Goal: Find specific page/section: Find specific page/section

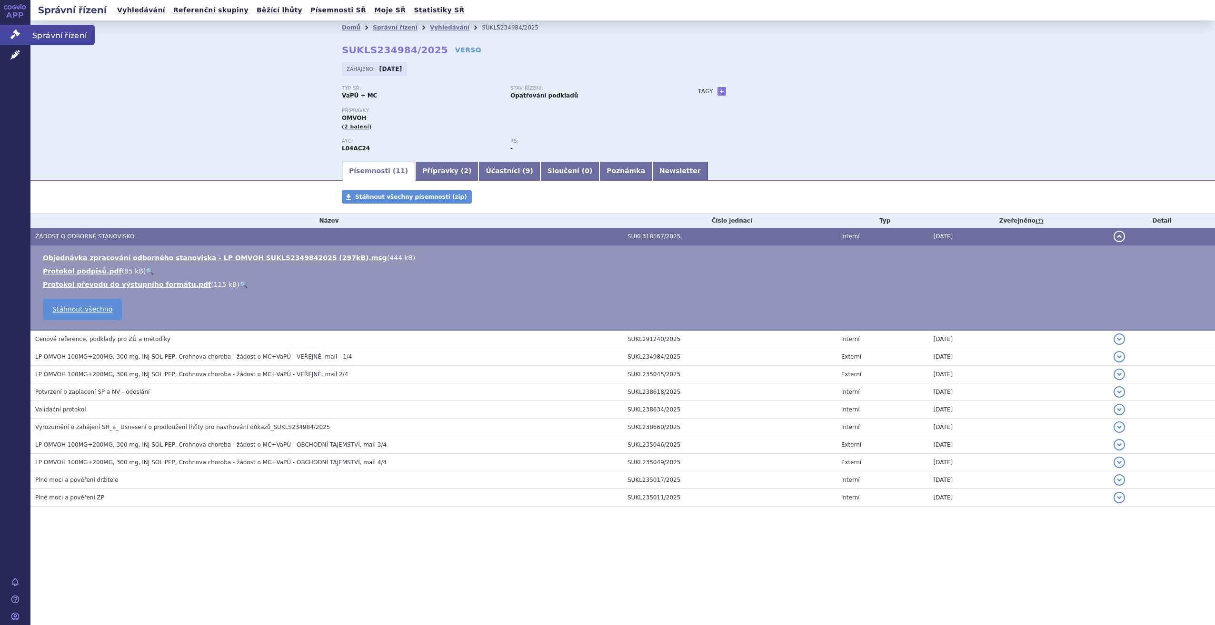
click at [14, 27] on link "Správní řízení" at bounding box center [15, 35] width 30 height 20
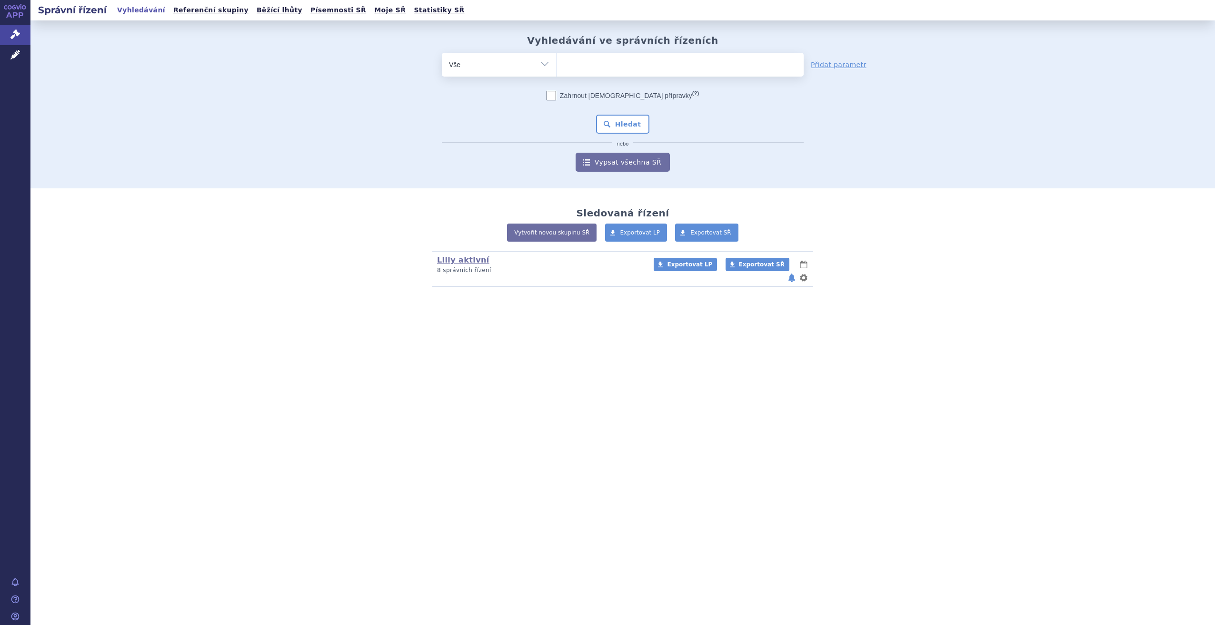
click at [561, 63] on ul at bounding box center [679, 63] width 247 height 20
click at [556, 63] on select at bounding box center [556, 64] width 0 height 24
type input "re"
type input "reste"
type input "rest"
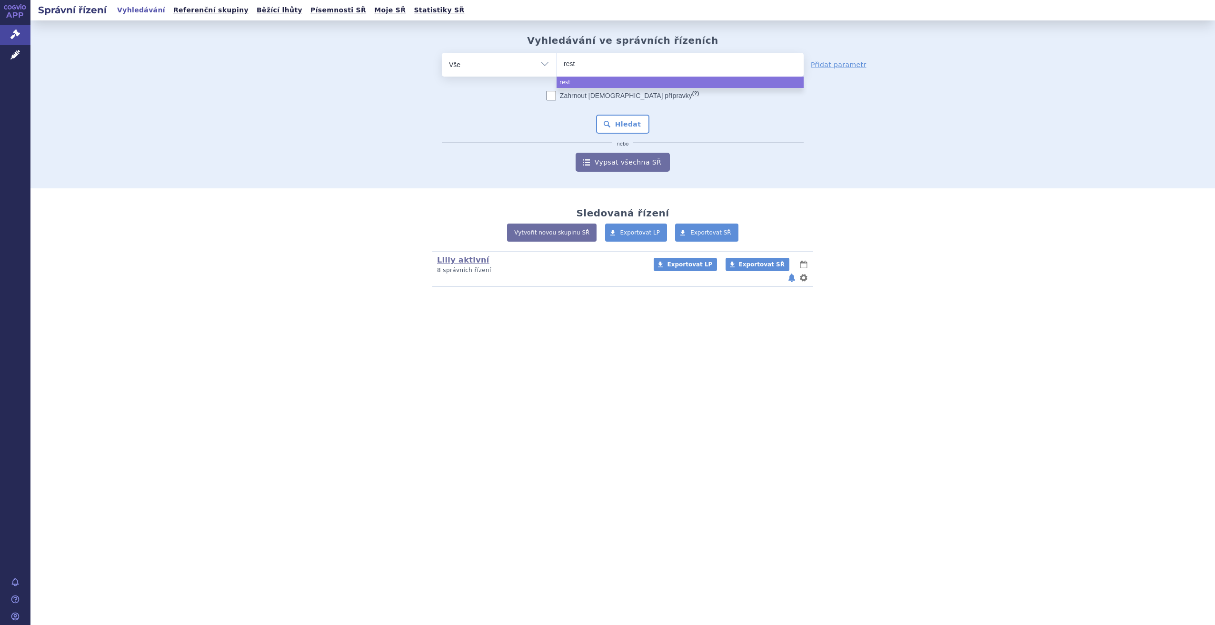
type input "res"
type input "re"
type input "rets"
type input "ret"
type input "rets"
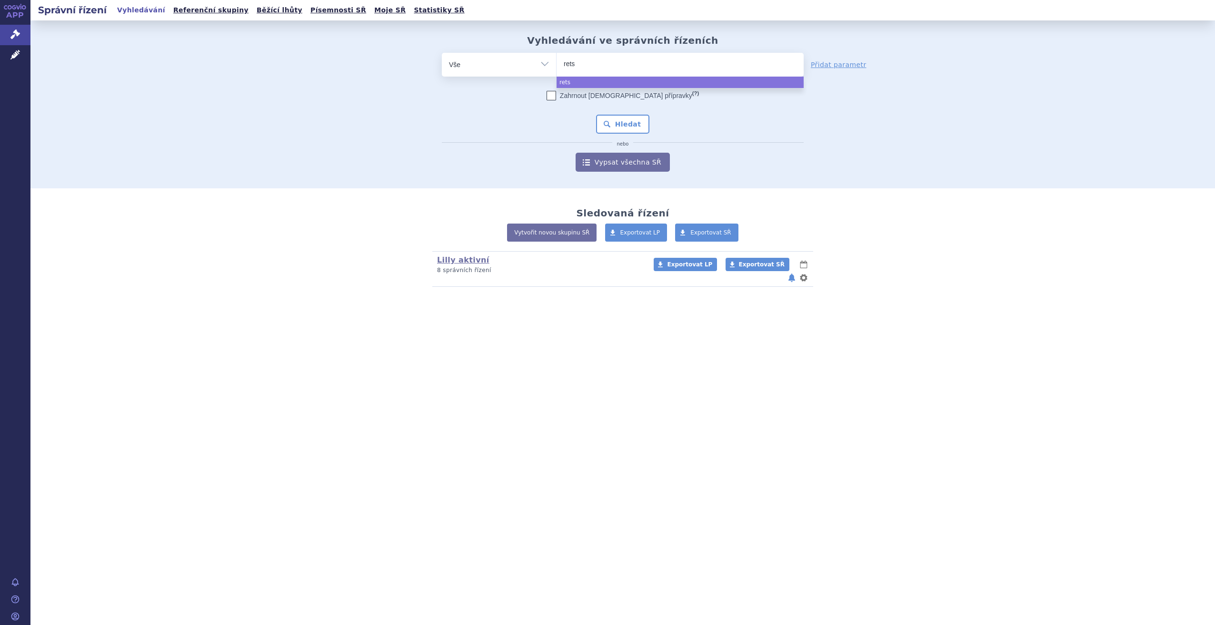
type input "retse"
type input "retsevm"
type input "retsevmo"
select select "retsevmo"
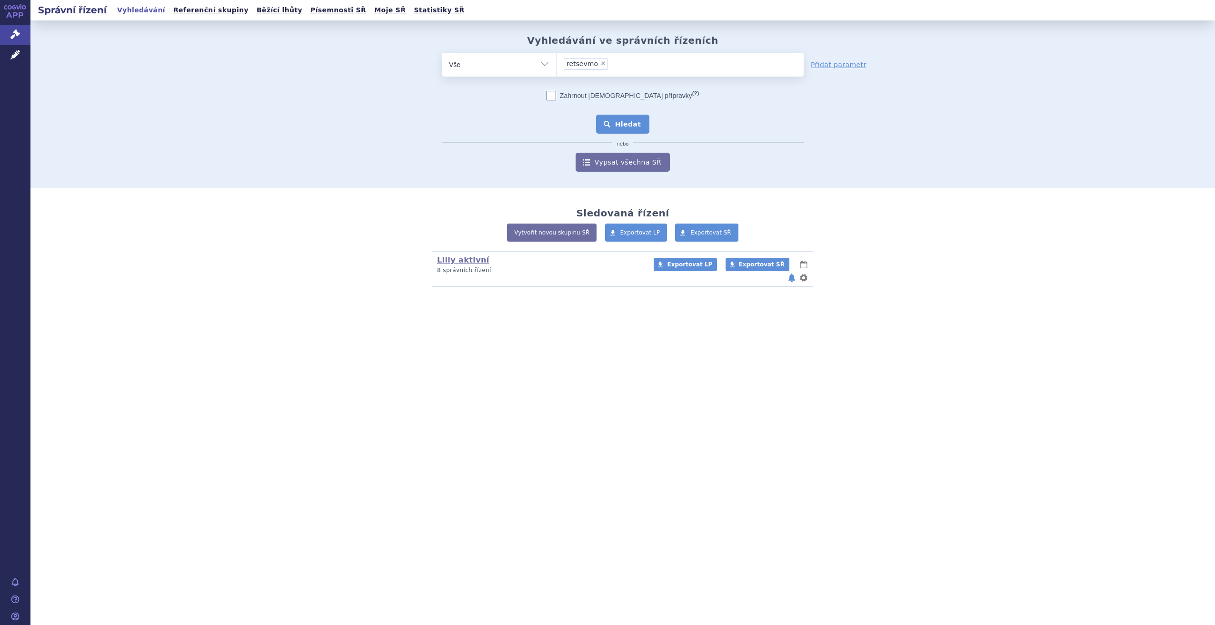
click at [631, 132] on button "Hledat" at bounding box center [623, 124] width 54 height 19
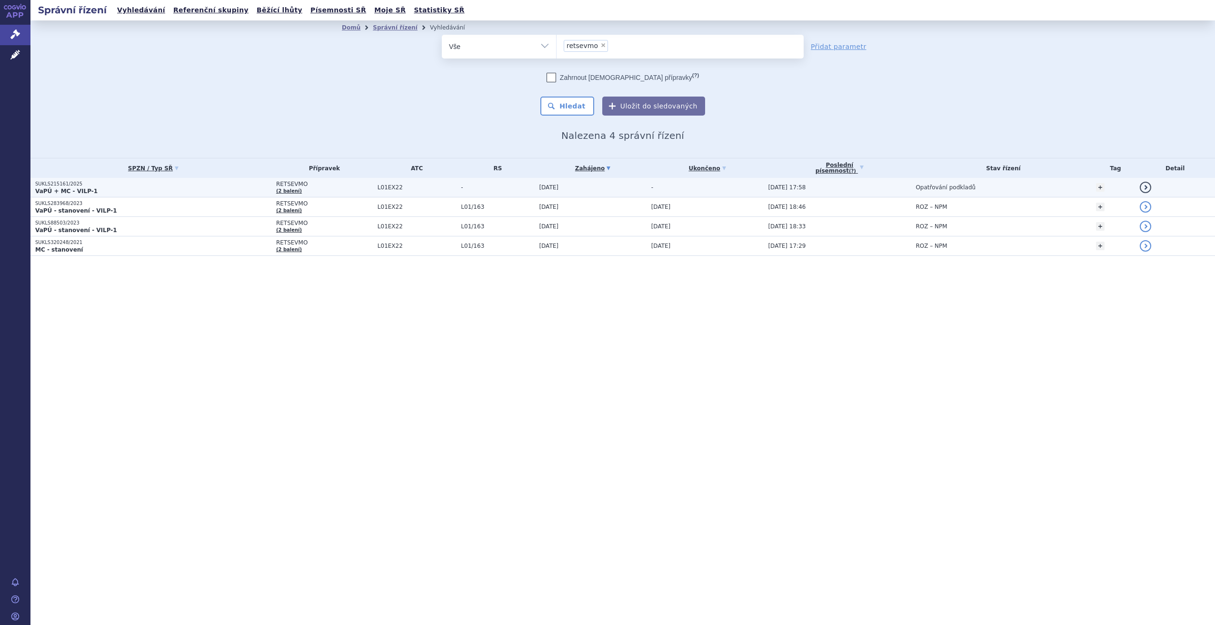
click at [75, 189] on strong "VaPÚ + MC - VILP-1" at bounding box center [66, 191] width 62 height 7
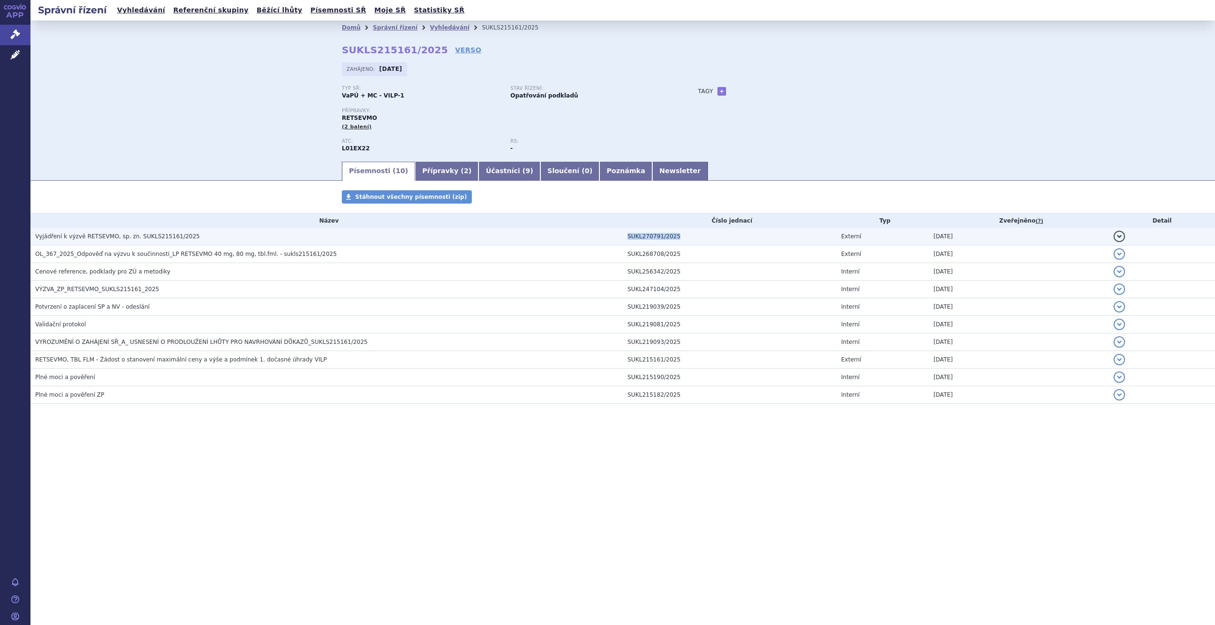
drag, startPoint x: 677, startPoint y: 235, endPoint x: 623, endPoint y: 238, distance: 54.3
click at [623, 238] on td "SUKL270791/2025" at bounding box center [730, 237] width 214 height 18
copy td "SUKL270791/2025"
